Goal: Navigation & Orientation: Understand site structure

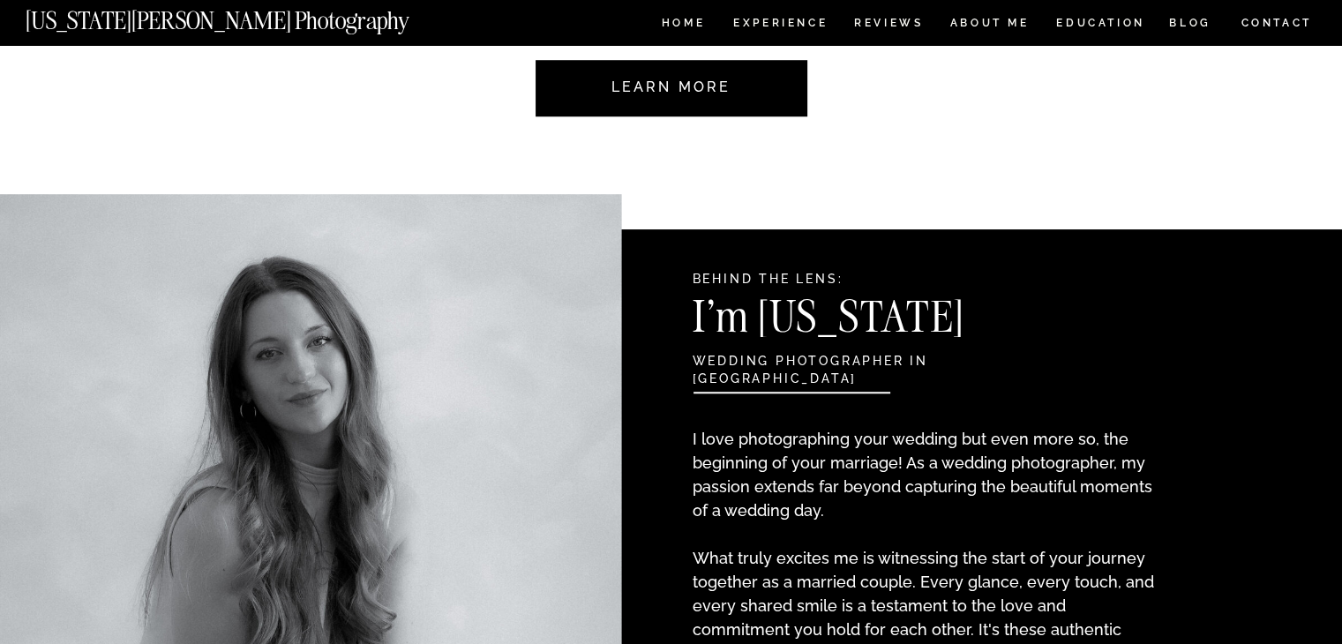
scroll to position [1738, 0]
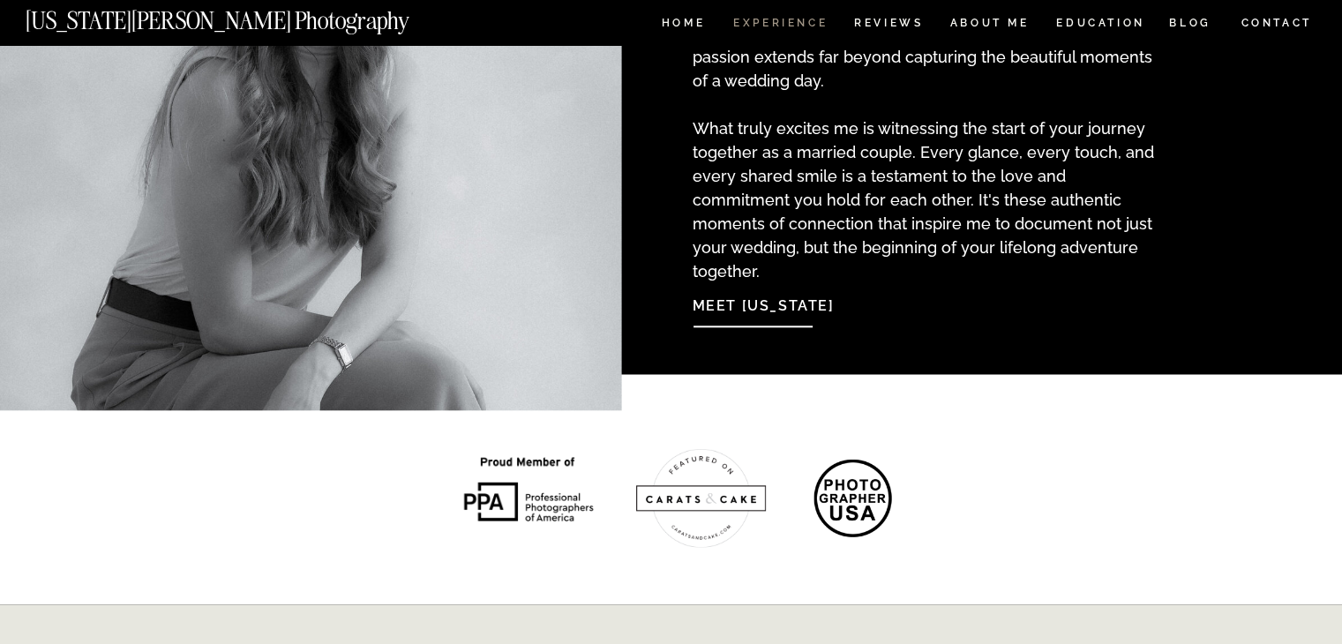
click at [787, 26] on nav "Experience" at bounding box center [779, 25] width 93 height 15
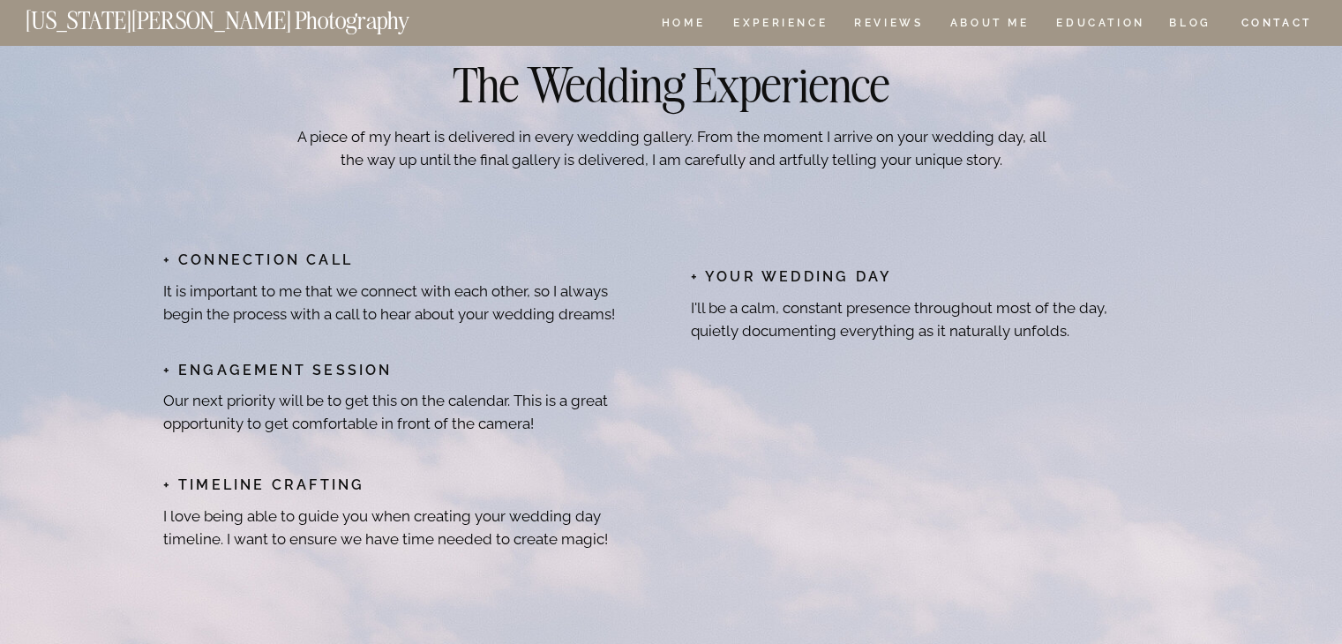
scroll to position [8577, 0]
click at [804, 22] on nav "Experience" at bounding box center [779, 25] width 93 height 15
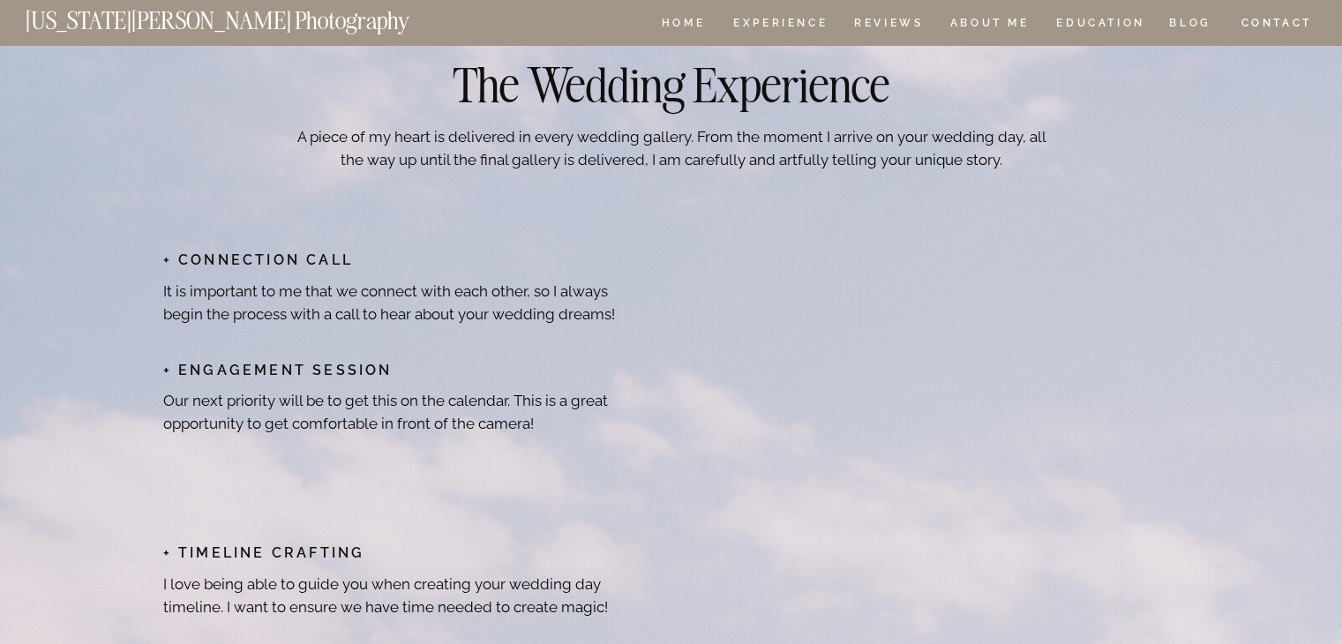
scroll to position [8005, 0]
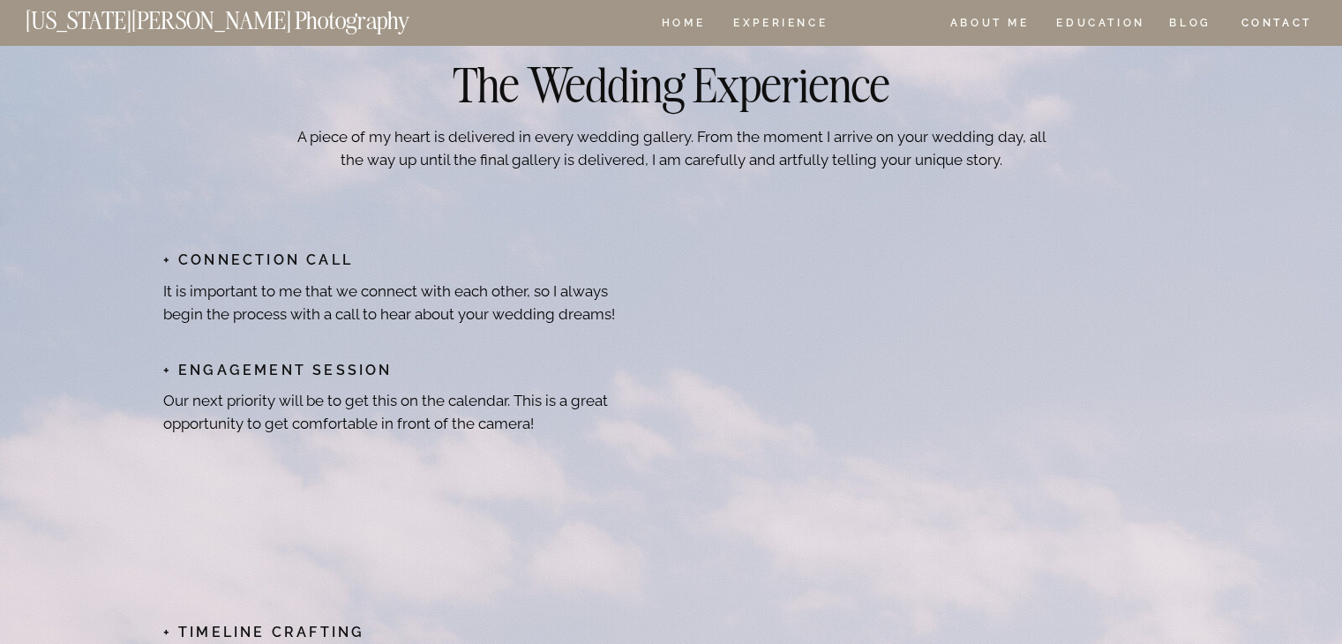
click at [918, 23] on nav "REVIEWS" at bounding box center [887, 25] width 66 height 15
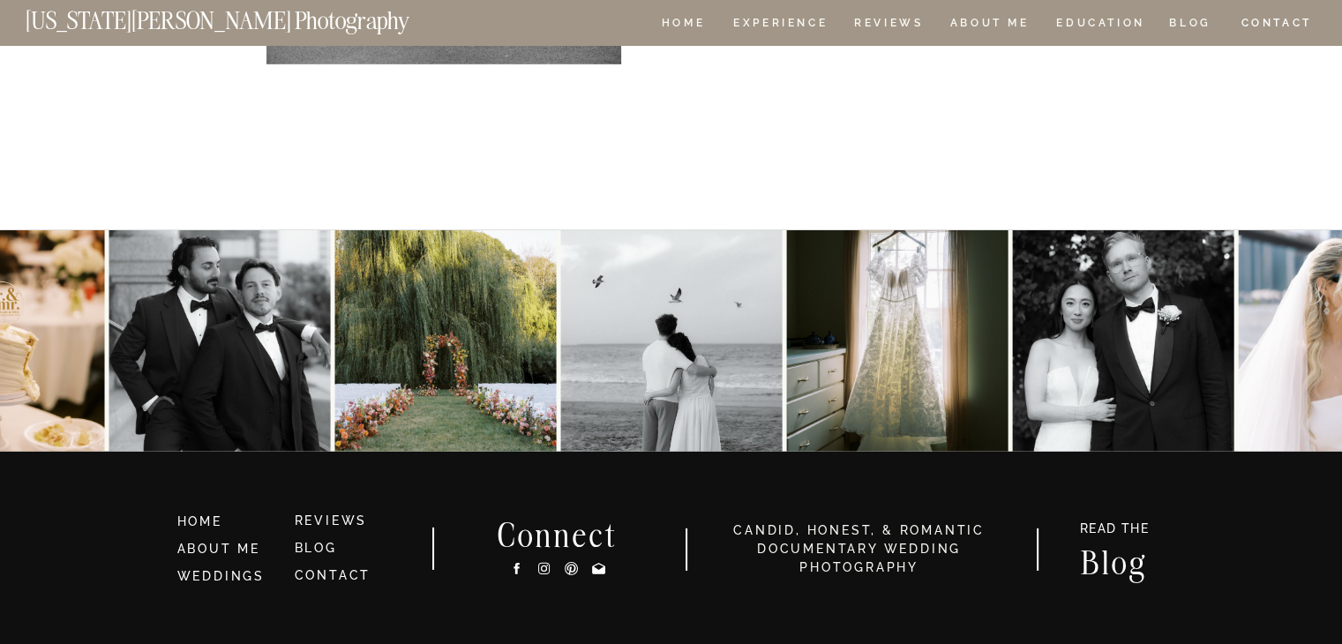
scroll to position [5409, 0]
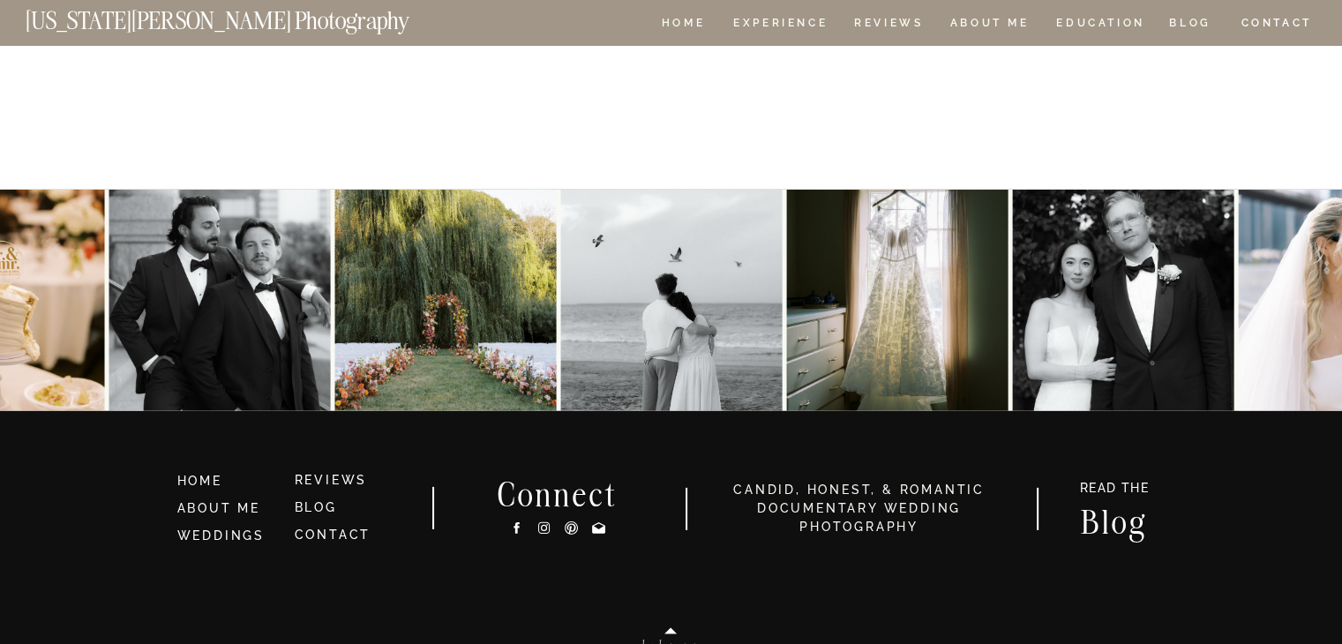
click at [536, 531] on icon at bounding box center [543, 528] width 15 height 19
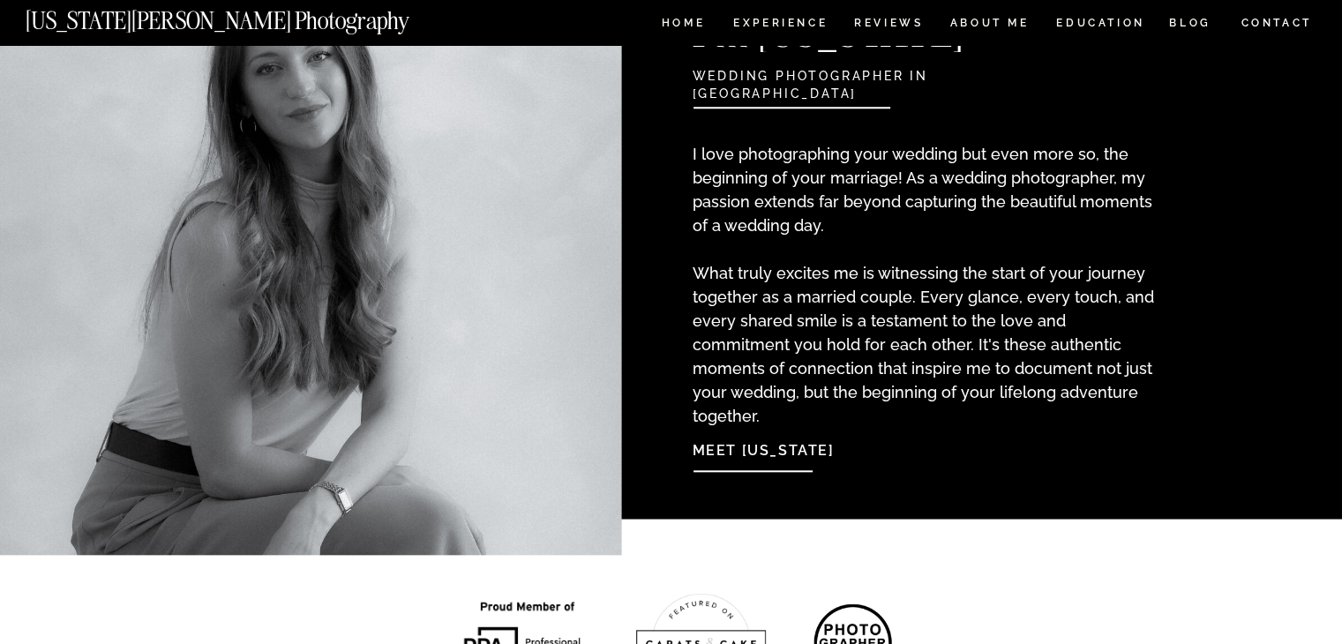
scroll to position [1604, 0]
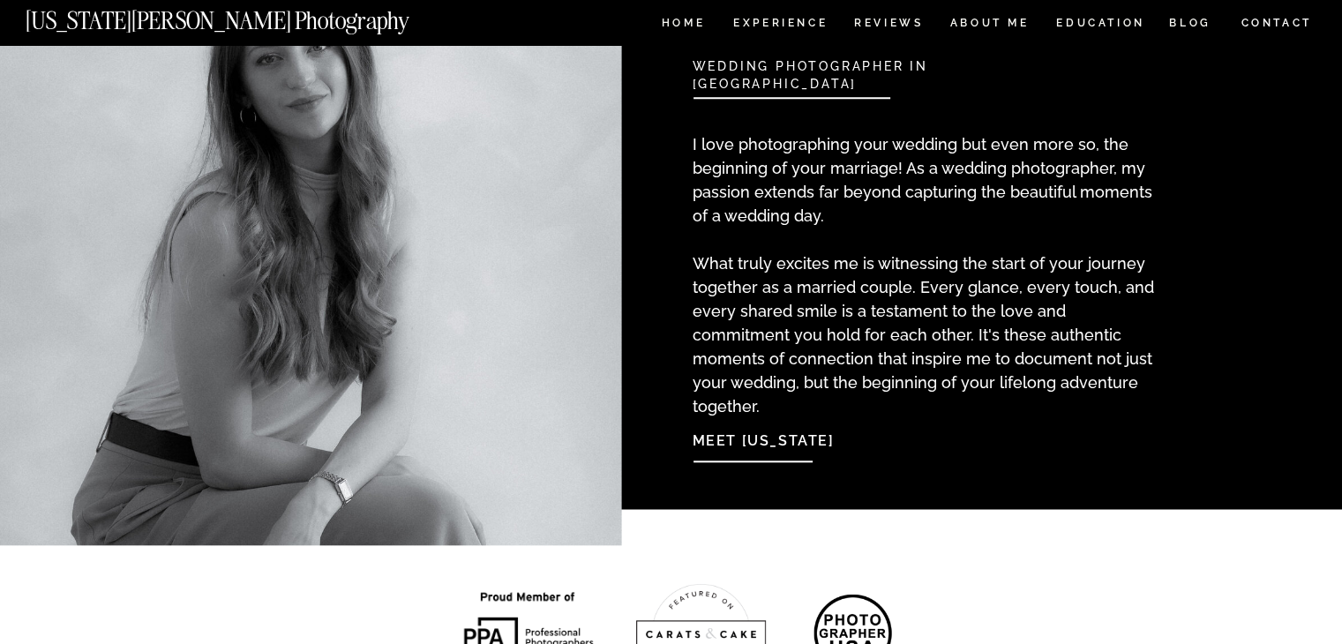
click at [747, 444] on nav "Meet Georgia" at bounding box center [787, 437] width 191 height 38
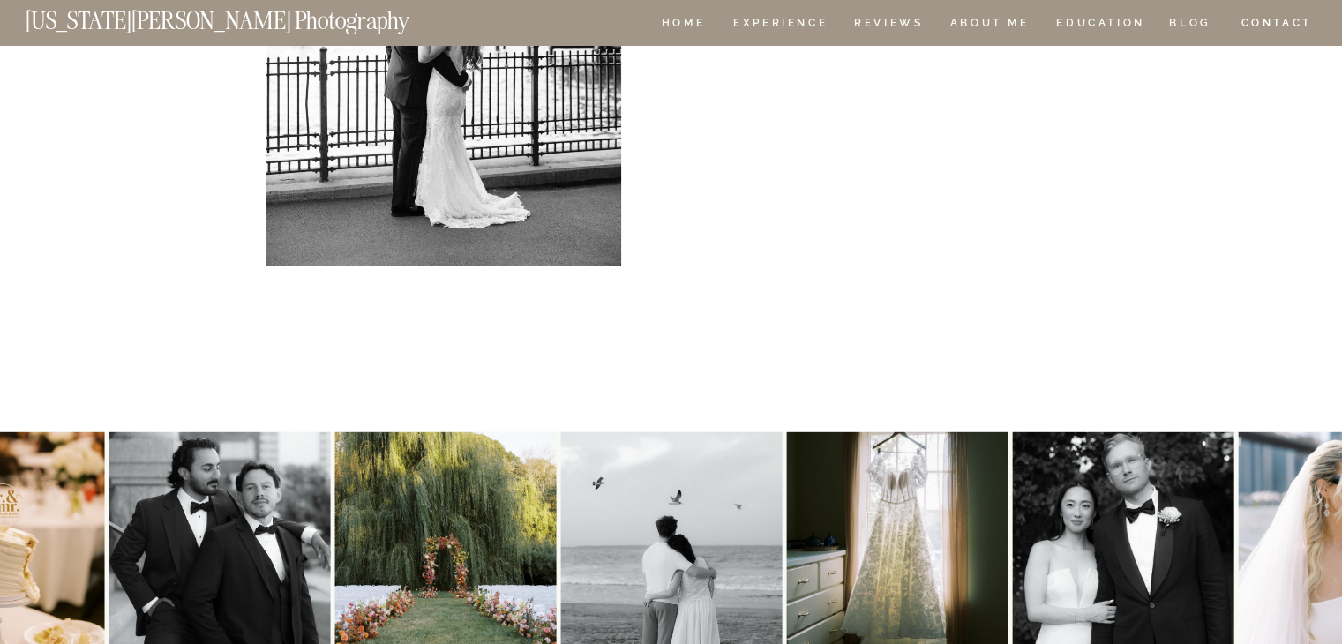
scroll to position [3965, 0]
